Goal: Transaction & Acquisition: Purchase product/service

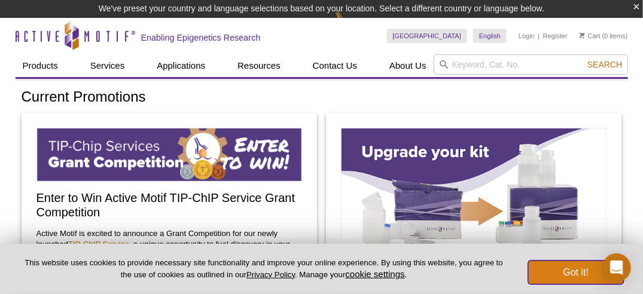
click at [568, 270] on button "Got it!" at bounding box center [576, 273] width 96 height 24
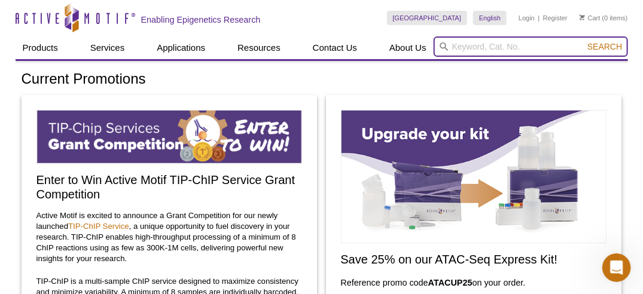
click at [492, 43] on input "search" at bounding box center [531, 46] width 194 height 20
paste input "53167"
type input "53167"
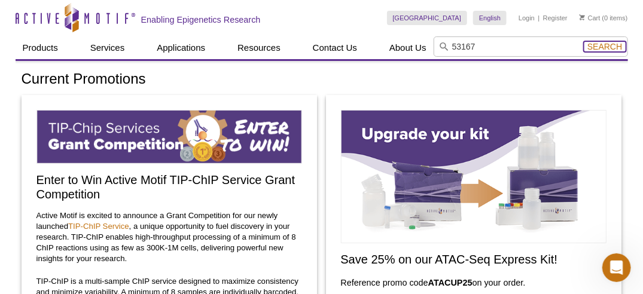
click at [611, 46] on span "Search" at bounding box center [604, 47] width 35 height 10
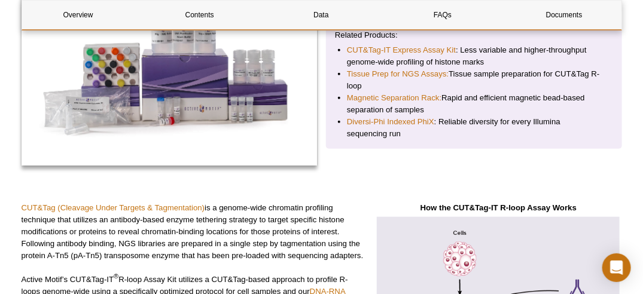
scroll to position [120, 0]
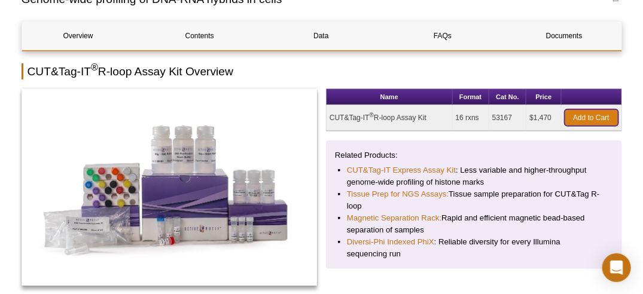
click at [587, 117] on link "Add to Cart" at bounding box center [592, 117] width 54 height 17
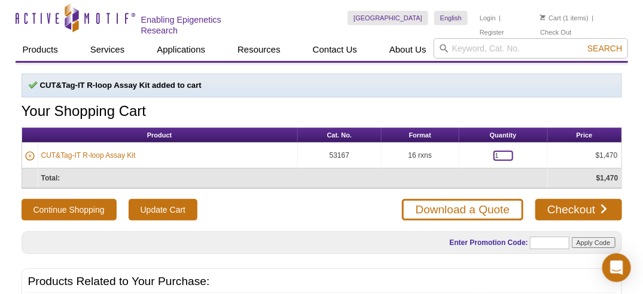
drag, startPoint x: 496, startPoint y: 153, endPoint x: 455, endPoint y: 156, distance: 40.8
click at [455, 156] on tr "CUT&Tag-IT R-loop Assay Kit 53167 16 rxns 1 $1,470" at bounding box center [321, 156] width 599 height 26
type input "2"
click at [181, 209] on input "Update Cart" at bounding box center [163, 210] width 69 height 22
click at [488, 17] on link "Login" at bounding box center [488, 18] width 16 height 8
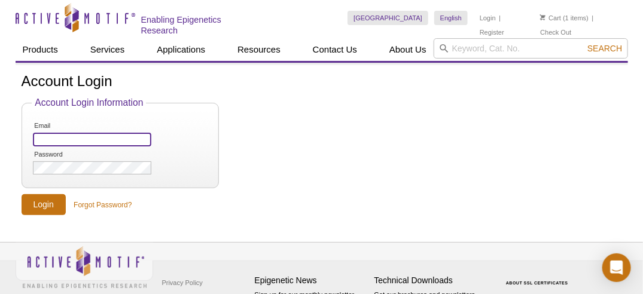
type input "DIng"
drag, startPoint x: 75, startPoint y: 139, endPoint x: 0, endPoint y: 142, distance: 74.9
click at [0, 142] on div "Active Motif Logo Enabling Epigenetics Research 1 Search Skip to content Active…" at bounding box center [321, 173] width 643 height 347
type input "richard.ding@leadinglifetechnologies.com"
click at [16, 182] on div "Account Login Account Login Information Email richard.ding@leadinglifetechnolog…" at bounding box center [322, 145] width 612 height 142
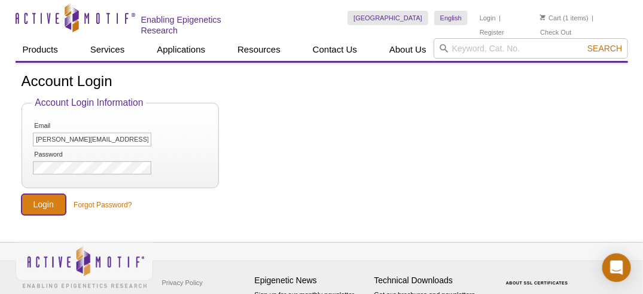
click at [44, 200] on input "Login" at bounding box center [44, 204] width 44 height 21
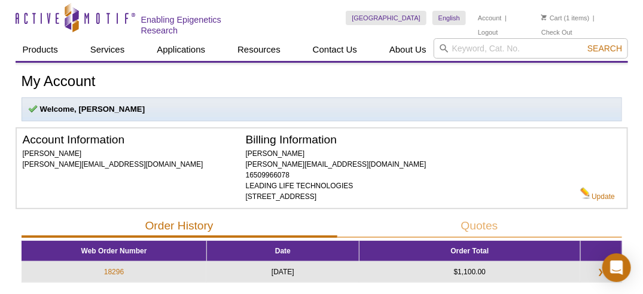
click at [577, 19] on li "Cart (1 items)" at bounding box center [565, 18] width 48 height 14
click at [554, 18] on link "Cart" at bounding box center [551, 18] width 21 height 8
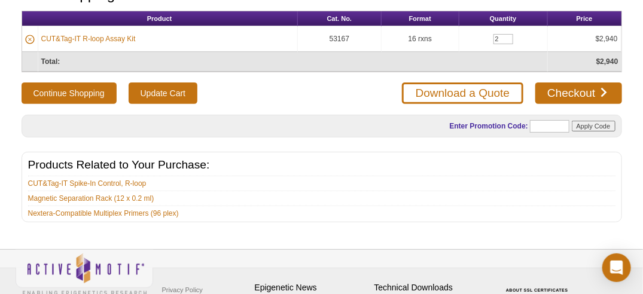
scroll to position [21, 0]
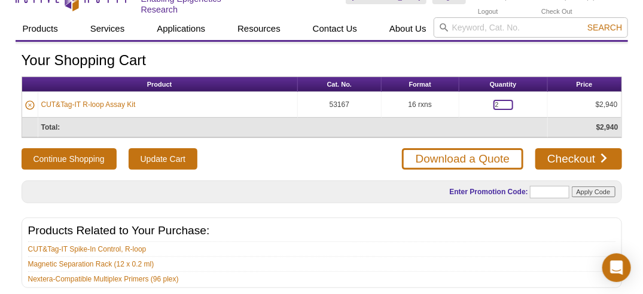
drag, startPoint x: 501, startPoint y: 100, endPoint x: 463, endPoint y: 100, distance: 38.3
click at [463, 100] on td "2" at bounding box center [503, 105] width 89 height 26
type input "0"
click at [169, 154] on input "Update Cart" at bounding box center [163, 159] width 69 height 22
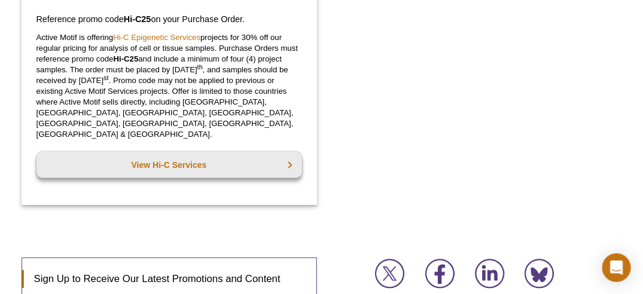
scroll to position [1555, 0]
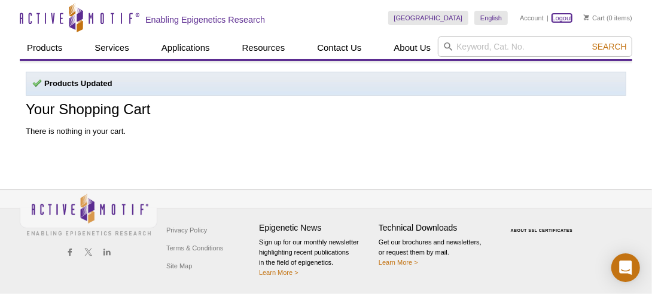
click at [558, 17] on link "Logout" at bounding box center [562, 18] width 20 height 8
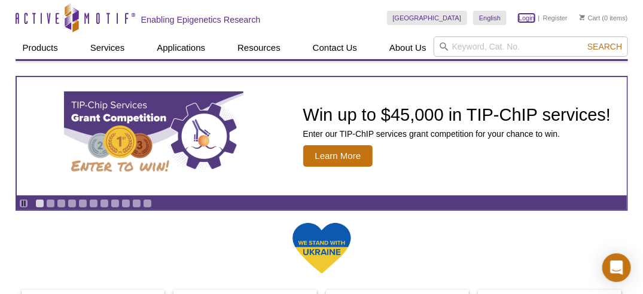
click at [522, 22] on link "Login" at bounding box center [527, 18] width 16 height 8
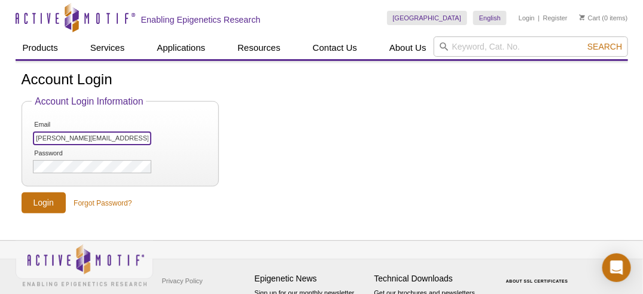
scroll to position [0, 8]
drag, startPoint x: 36, startPoint y: 138, endPoint x: 198, endPoint y: 138, distance: 162.1
click at [198, 138] on li "Email richard.ding@leadinglifetechnologies.com" at bounding box center [120, 133] width 176 height 27
type input "eileen.li@amcellbio.com"
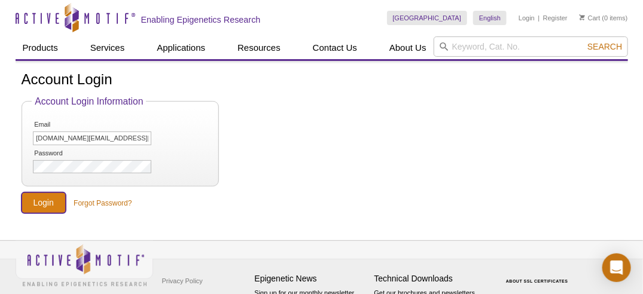
click at [42, 203] on input "Login" at bounding box center [44, 203] width 44 height 21
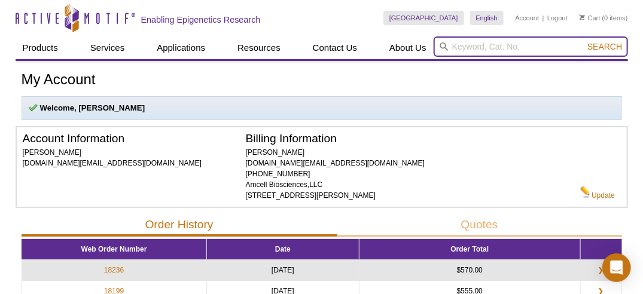
click at [477, 47] on input "search" at bounding box center [531, 46] width 194 height 20
paste input "53167"
type input "53167"
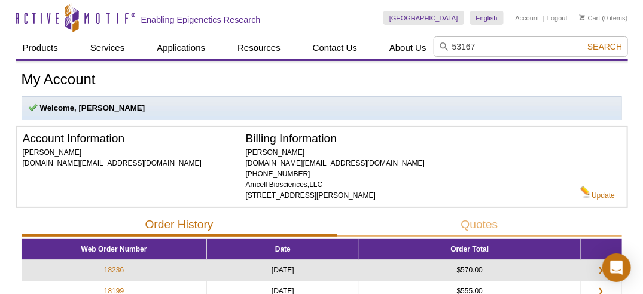
click at [441, 46] on icon at bounding box center [444, 46] width 8 height 8
click at [606, 48] on span "Search" at bounding box center [604, 47] width 35 height 10
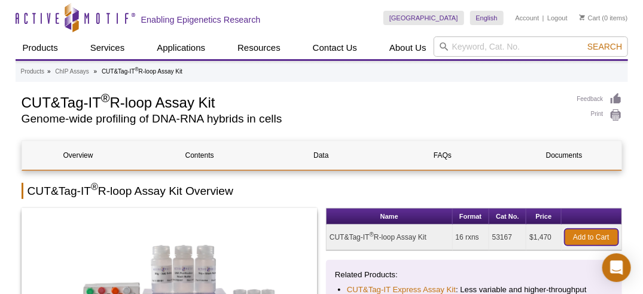
click at [587, 237] on link "Add to Cart" at bounding box center [592, 237] width 54 height 17
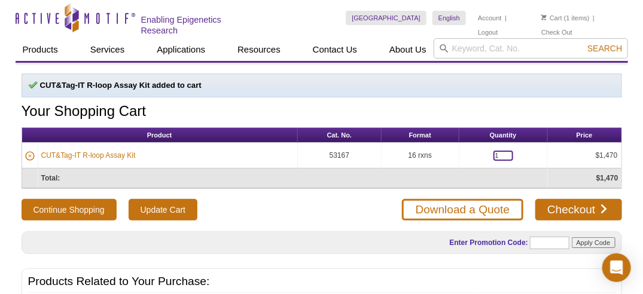
drag, startPoint x: 498, startPoint y: 154, endPoint x: 436, endPoint y: 159, distance: 61.8
click at [436, 159] on tr "CUT&Tag-IT R-loop Assay Kit 53167 16 rxns 1 $1,470" at bounding box center [321, 156] width 599 height 26
type input "2"
click at [158, 205] on input "Update Cart" at bounding box center [163, 210] width 69 height 22
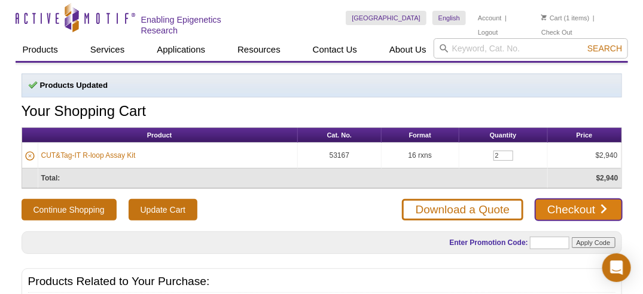
click at [577, 211] on link "Checkout" at bounding box center [578, 210] width 86 height 22
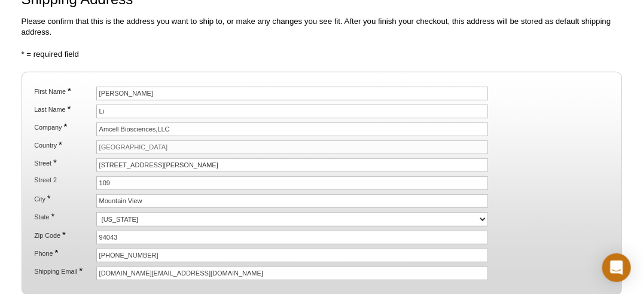
scroll to position [239, 0]
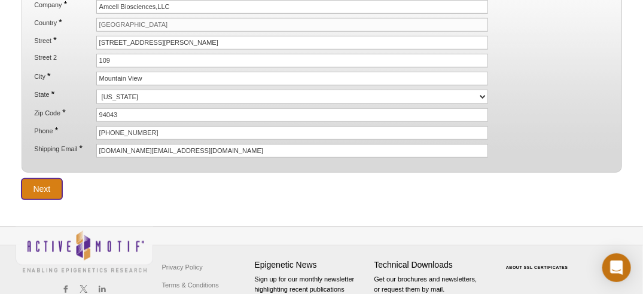
click at [51, 179] on input "Next" at bounding box center [42, 189] width 41 height 21
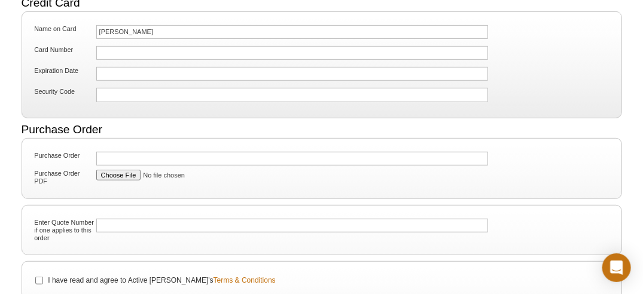
scroll to position [179, 0]
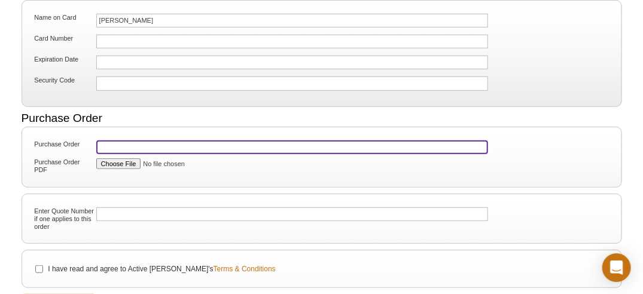
click at [136, 141] on input "Purchase Order" at bounding box center [292, 148] width 392 height 14
type input "20250908"
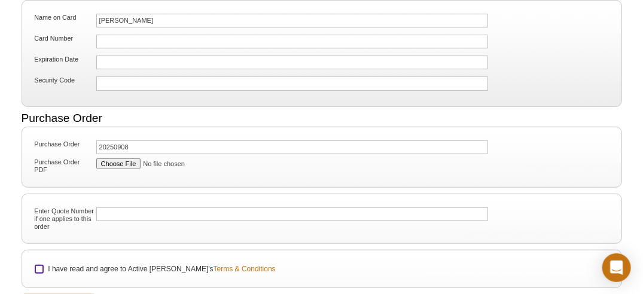
click at [41, 266] on input "I have read and agree to Active [PERSON_NAME]'s Terms & Conditions" at bounding box center [39, 270] width 8 height 8
checkbox input "true"
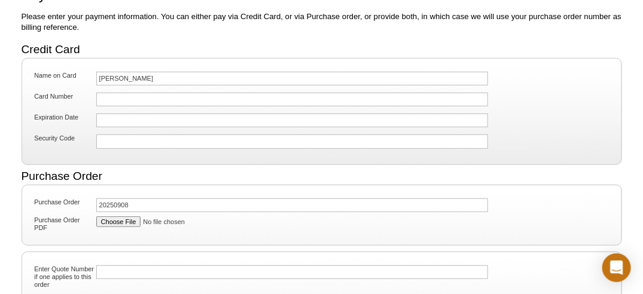
scroll to position [120, 0]
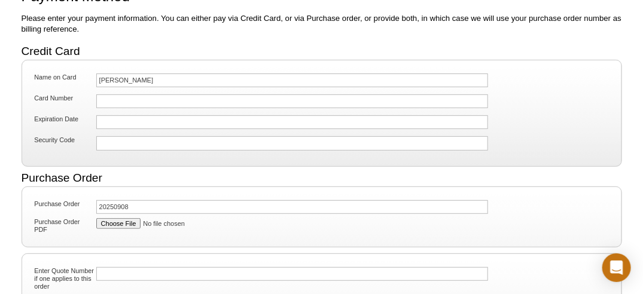
click at [178, 95] on div at bounding box center [292, 102] width 392 height 14
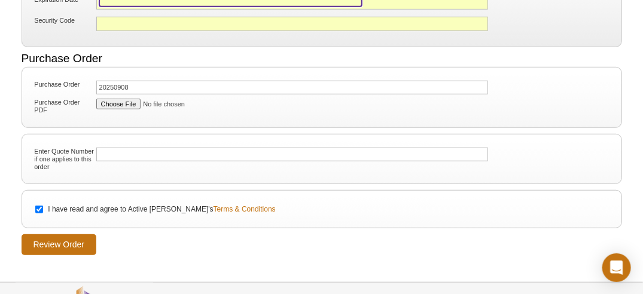
scroll to position [325, 0]
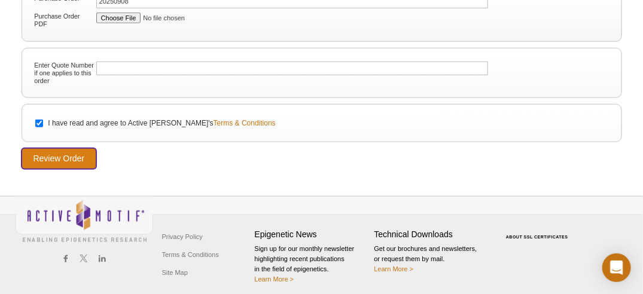
click at [75, 150] on input "Review Order" at bounding box center [59, 158] width 75 height 21
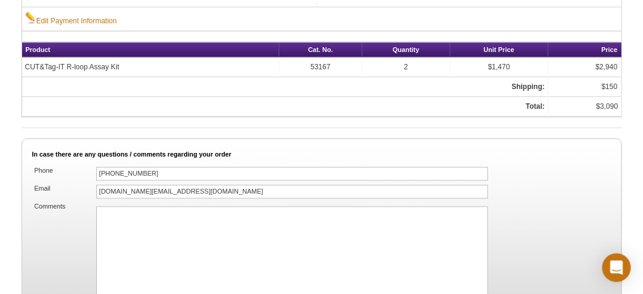
scroll to position [786, 0]
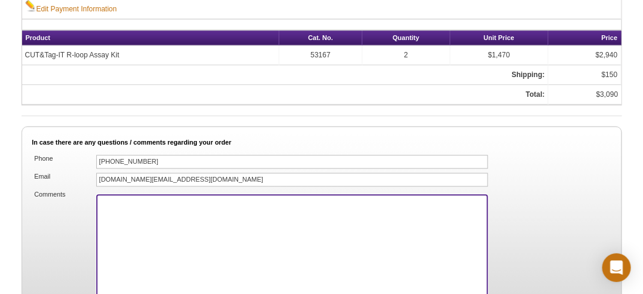
click at [240, 227] on textarea "Comments" at bounding box center [292, 269] width 392 height 150
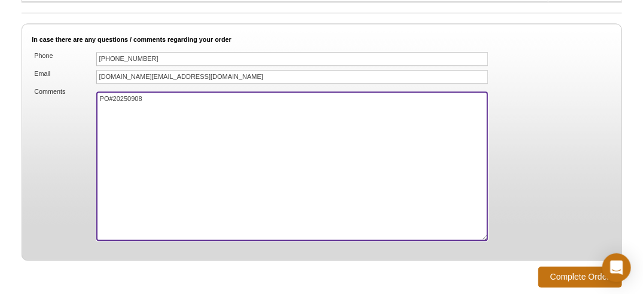
scroll to position [906, 0]
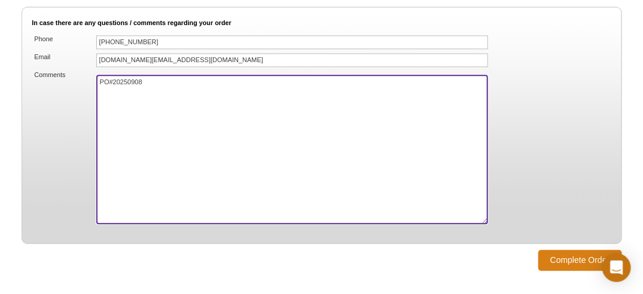
type textarea "PO#20250908"
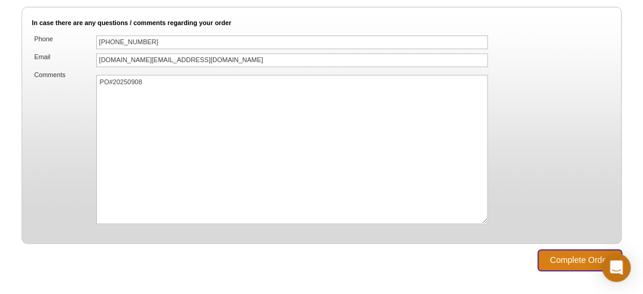
click at [566, 250] on input "Complete Order" at bounding box center [580, 260] width 84 height 21
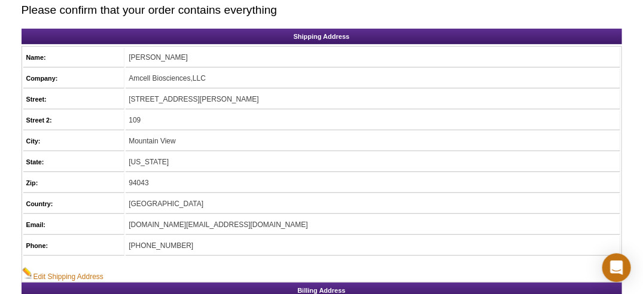
scroll to position [128, 0]
